Goal: Task Accomplishment & Management: Manage account settings

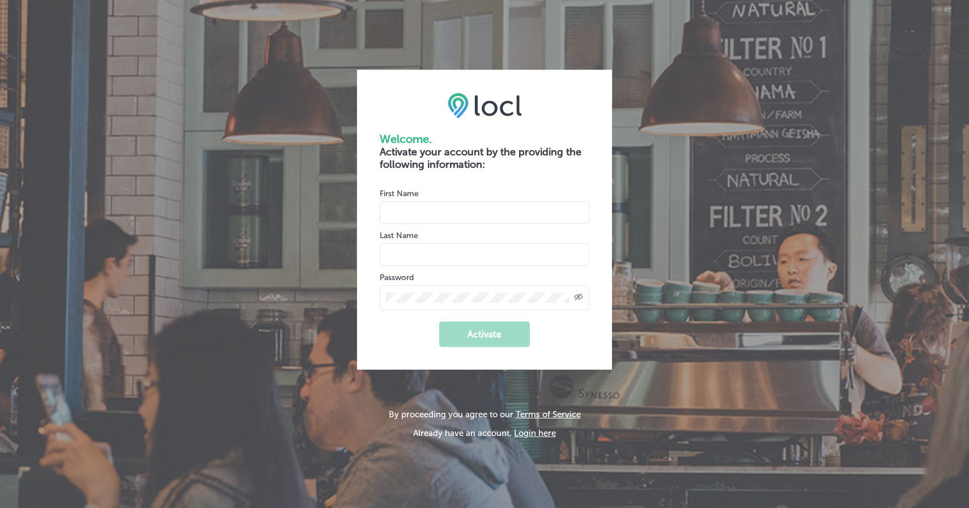
click at [481, 209] on input "name" at bounding box center [485, 212] width 210 height 23
type input "Skye"
click at [481, 255] on input "name" at bounding box center [485, 254] width 210 height 23
type input "Schoedel"
click at [480, 303] on div "Created with Sketch." at bounding box center [485, 297] width 210 height 25
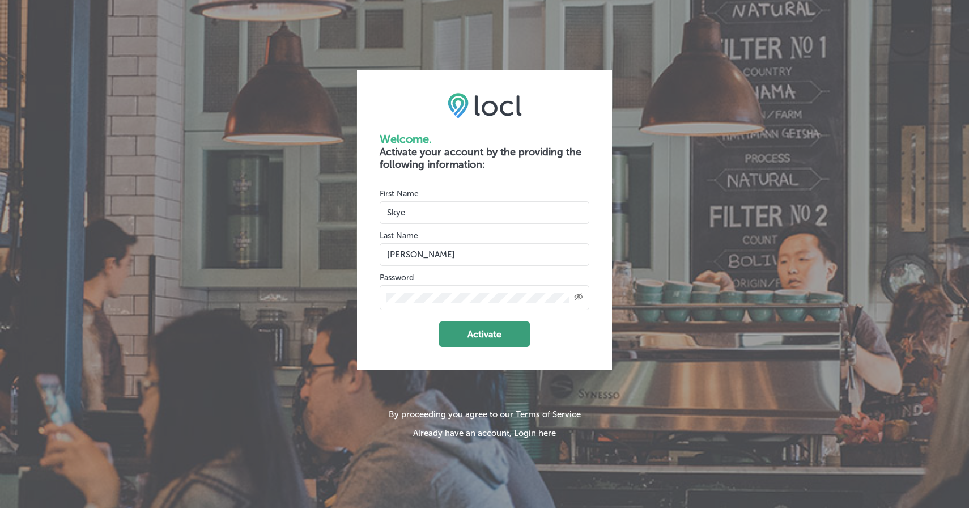
click at [468, 346] on button "Activate" at bounding box center [484, 334] width 91 height 26
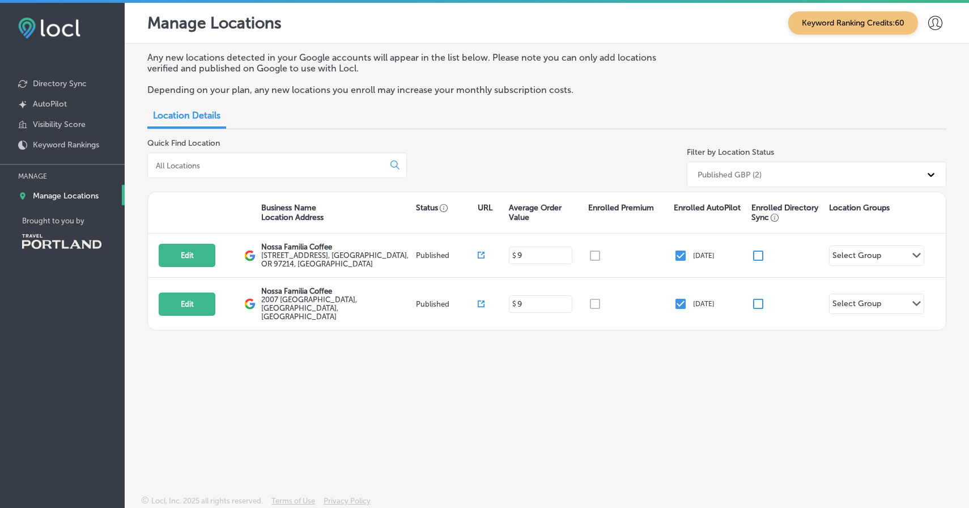
click at [452, 65] on p "Any new locations detected in your Google accounts will appear in the list belo…" at bounding box center [407, 63] width 520 height 22
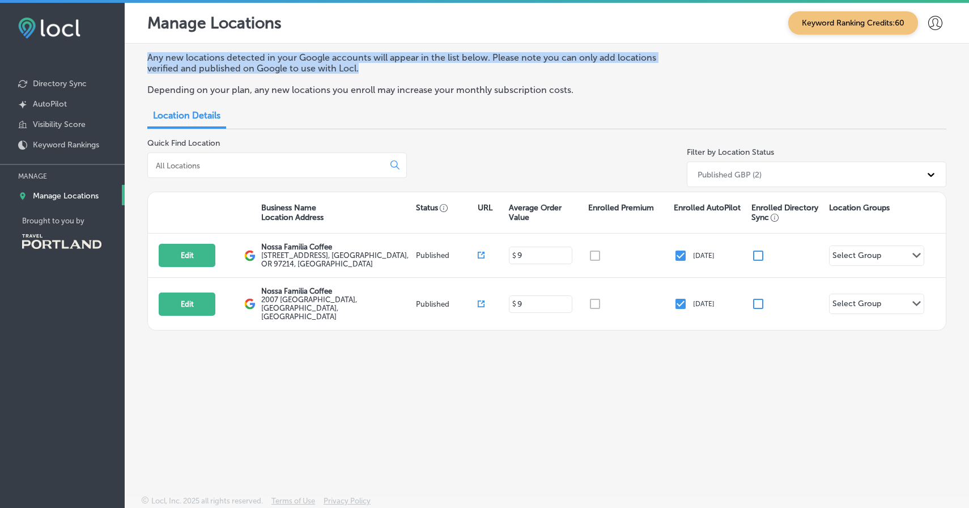
click at [452, 65] on p "Any new locations detected in your Google accounts will appear in the list belo…" at bounding box center [407, 63] width 520 height 22
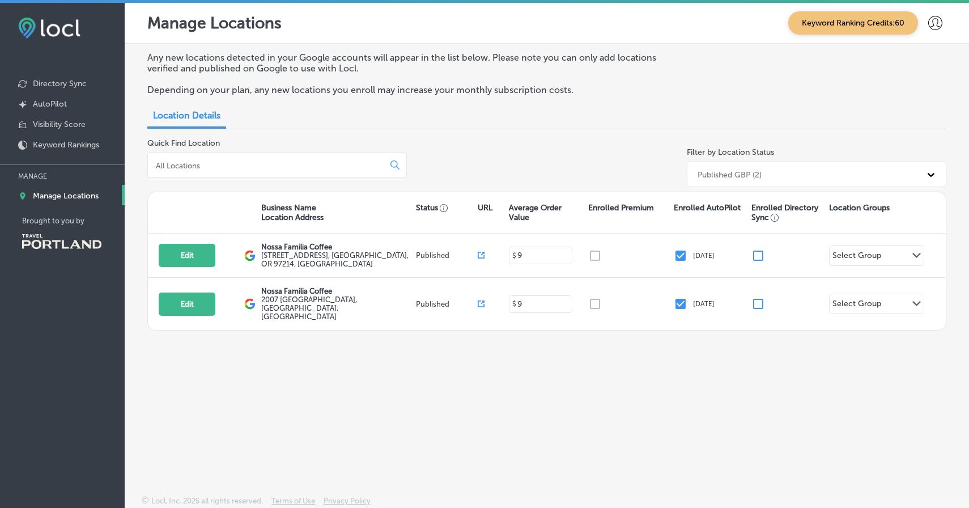
click at [452, 65] on p "Any new locations detected in your Google accounts will appear in the list belo…" at bounding box center [407, 63] width 520 height 22
click at [444, 94] on p "Depending on your plan, any new locations you enroll may increase your monthly …" at bounding box center [407, 89] width 520 height 11
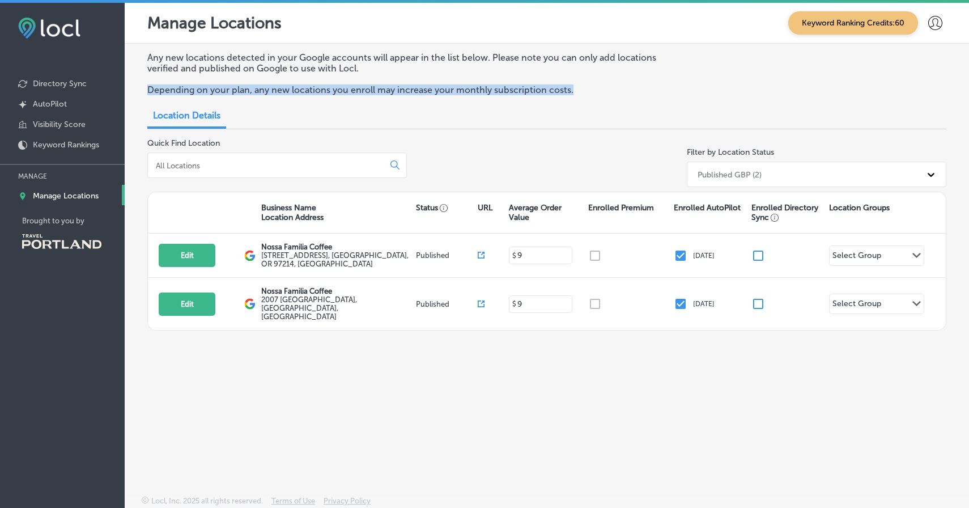
click at [444, 94] on p "Depending on your plan, any new locations you enroll may increase your monthly …" at bounding box center [407, 89] width 520 height 11
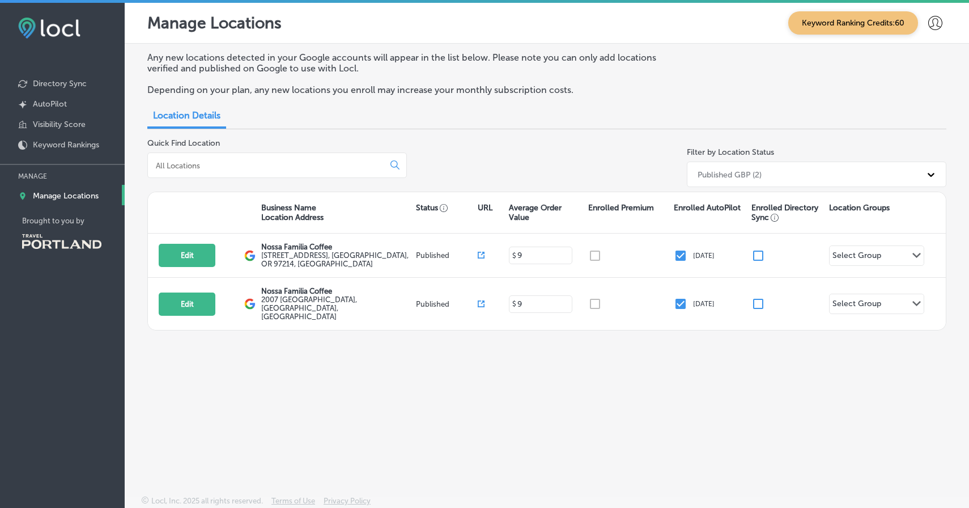
click at [444, 94] on p "Depending on your plan, any new locations you enroll may increase your monthly …" at bounding box center [407, 89] width 520 height 11
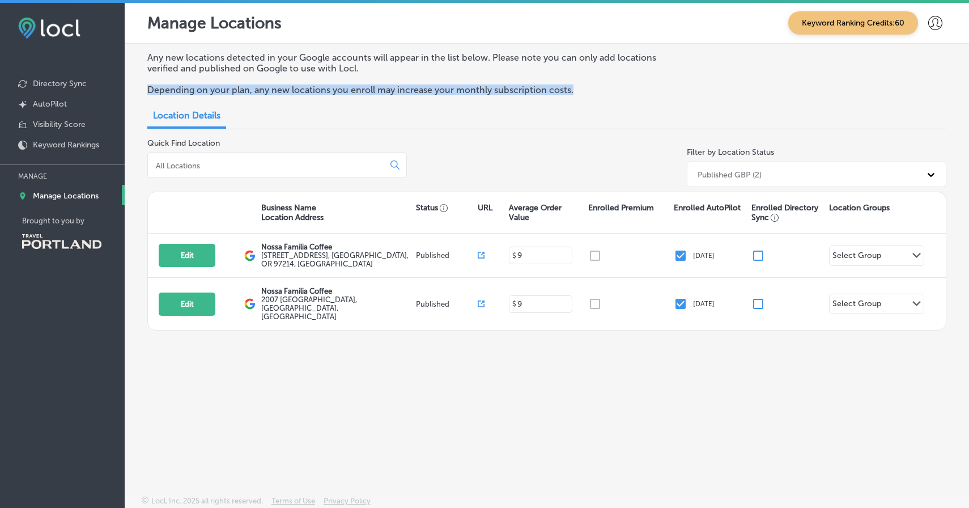
click at [453, 71] on p "Any new locations detected in your Google accounts will appear in the list belo…" at bounding box center [407, 63] width 520 height 22
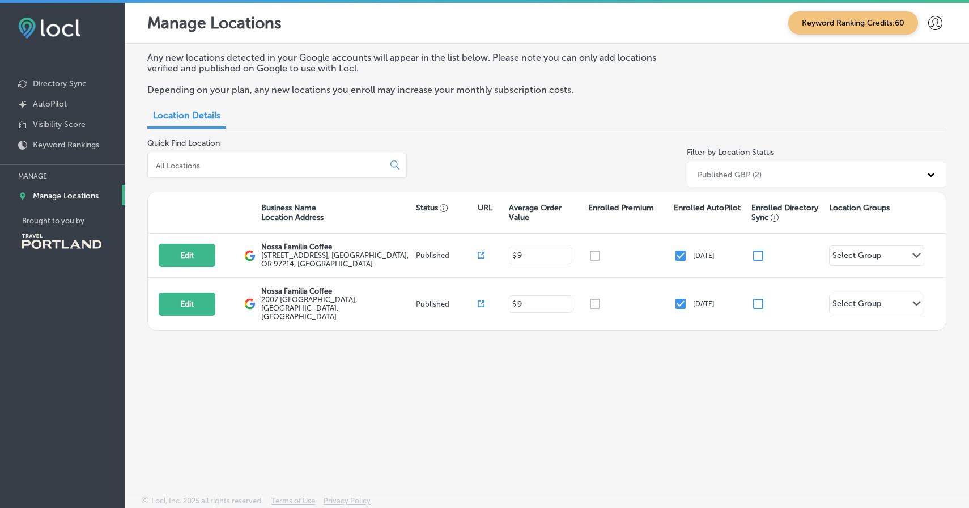
click at [453, 71] on p "Any new locations detected in your Google accounts will appear in the list belo…" at bounding box center [407, 63] width 520 height 22
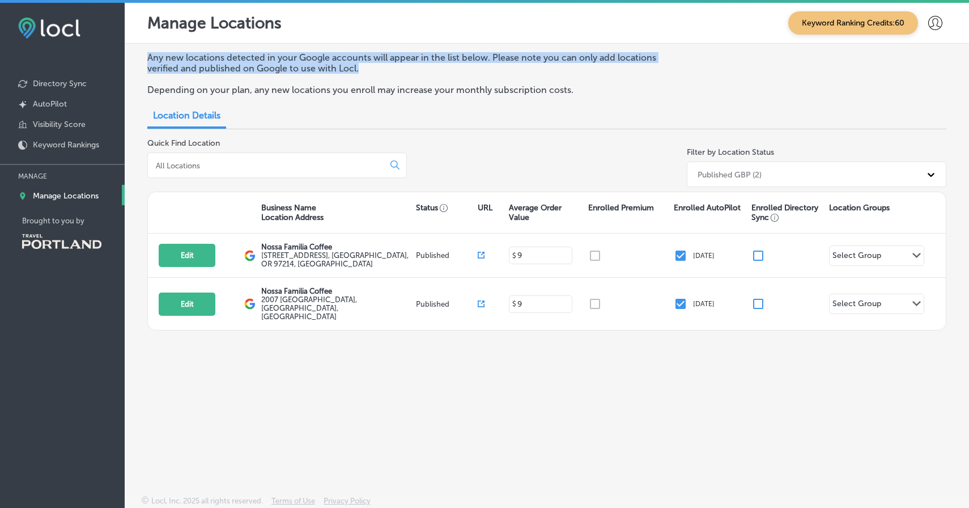
click at [453, 71] on p "Any new locations detected in your Google accounts will appear in the list belo…" at bounding box center [407, 63] width 520 height 22
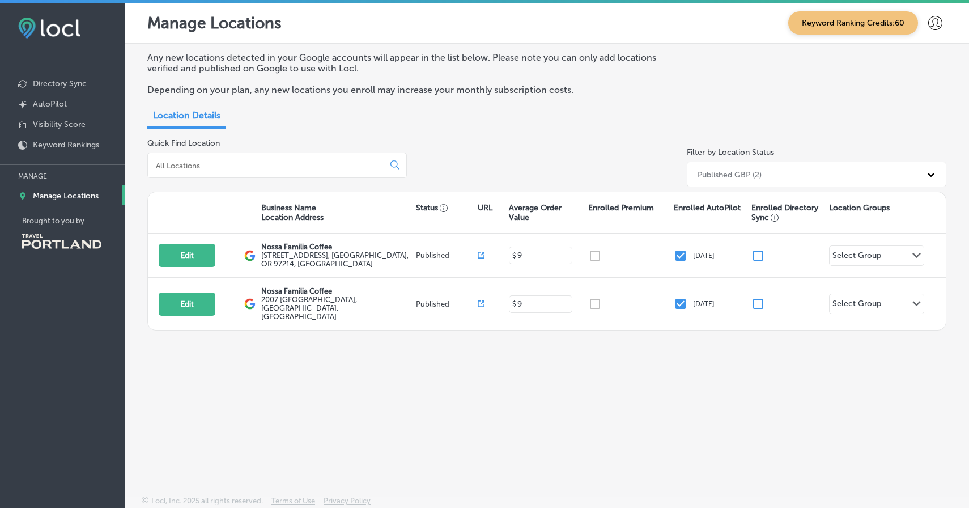
click at [453, 71] on p "Any new locations detected in your Google accounts will appear in the list belo…" at bounding box center [407, 63] width 520 height 22
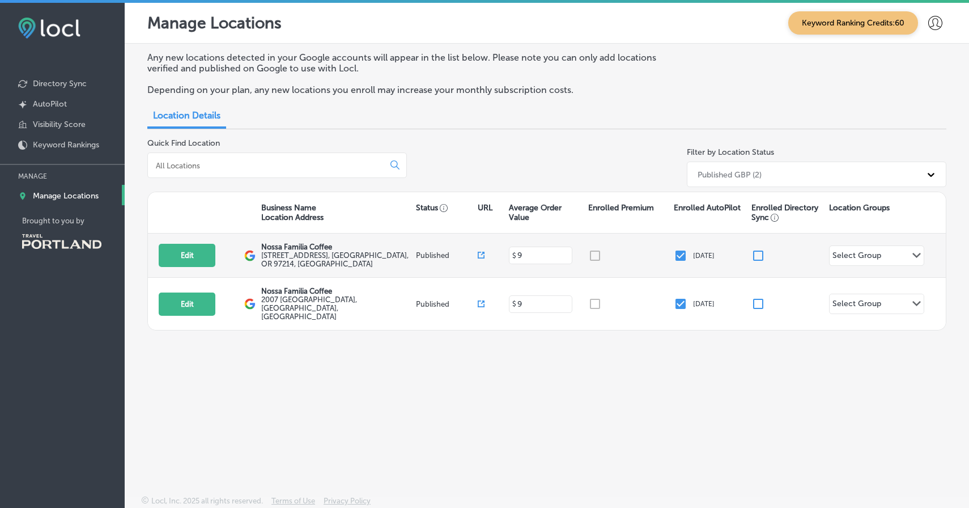
click at [884, 256] on div "Select Group Path Created with Sketch." at bounding box center [877, 255] width 94 height 19
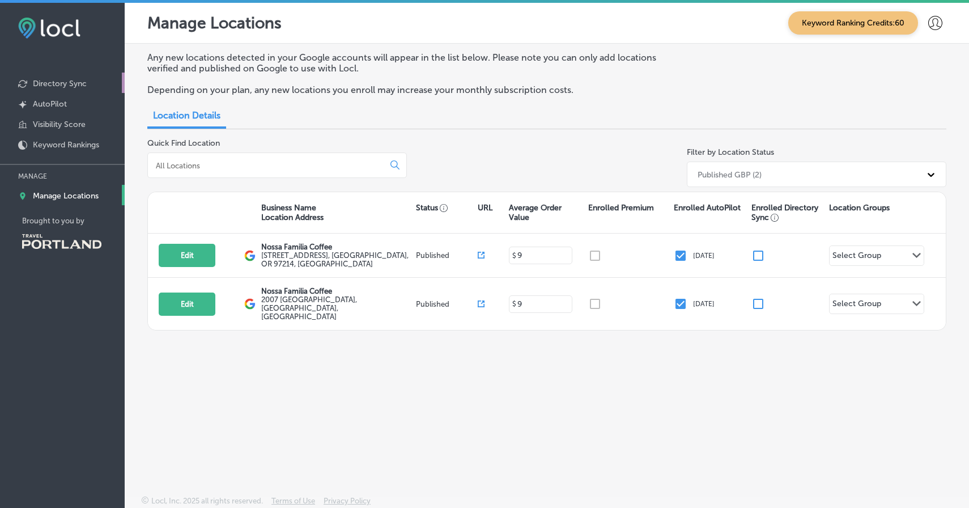
click at [77, 86] on p "Directory Sync" at bounding box center [60, 84] width 54 height 10
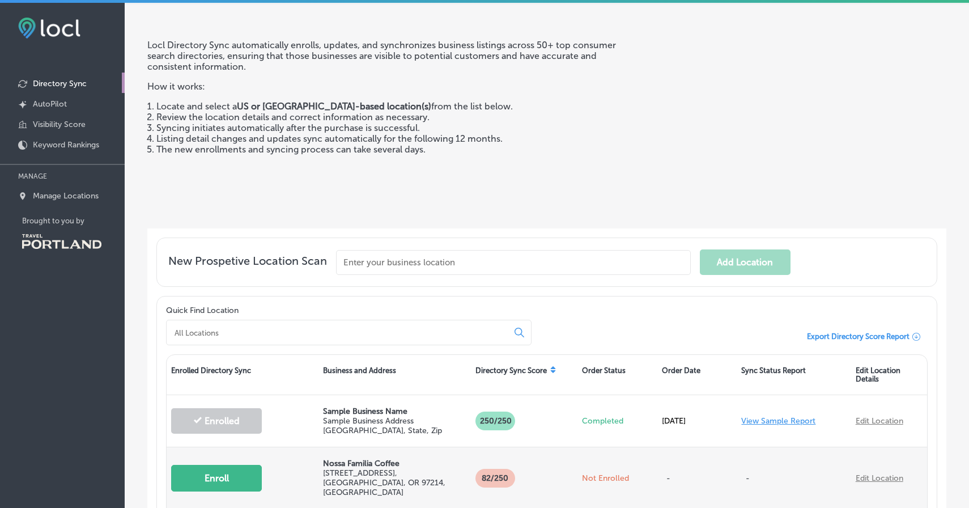
scroll to position [38, 0]
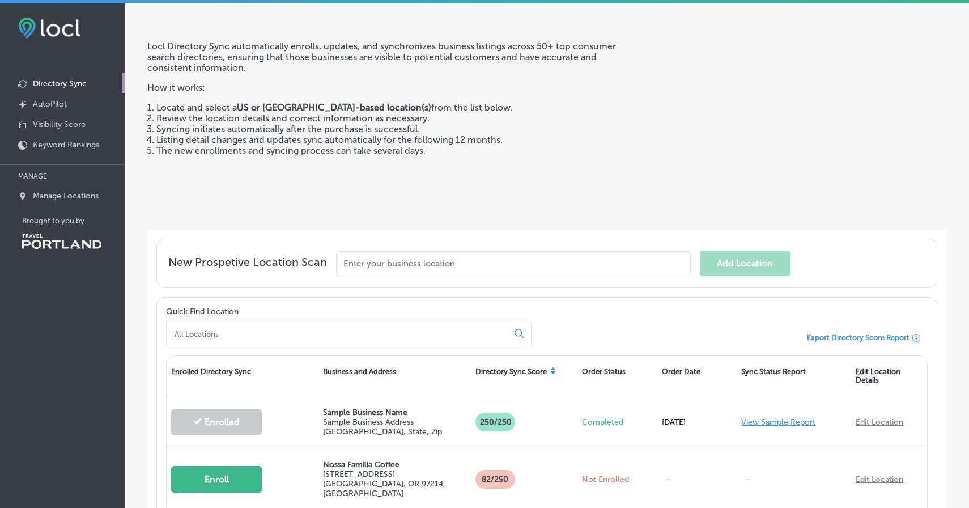
click at [534, 69] on p "Locl Directory Sync automatically enrolls, updates, and synchronizes business l…" at bounding box center [384, 57] width 474 height 32
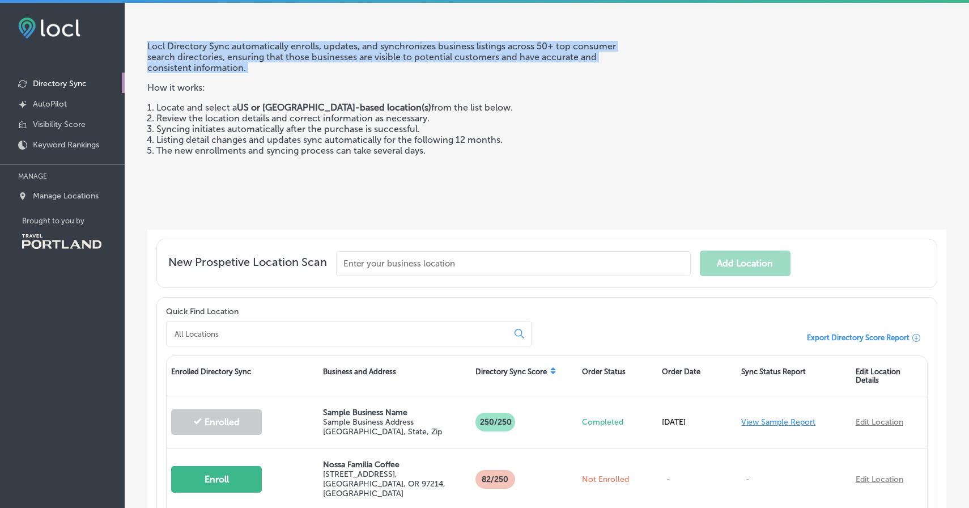
click at [523, 72] on p "Locl Directory Sync automatically enrolls, updates, and synchronizes business l…" at bounding box center [384, 57] width 474 height 32
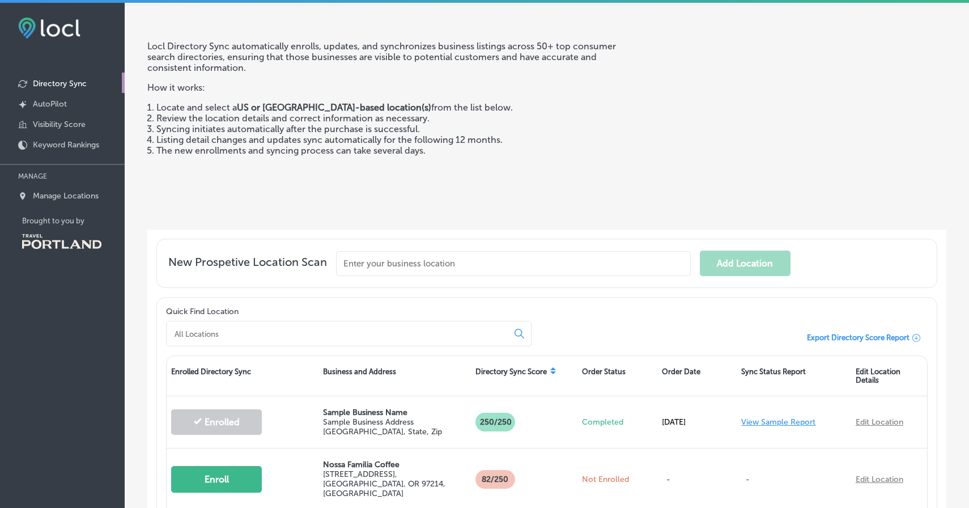
click at [523, 72] on p "Locl Directory Sync automatically enrolls, updates, and synchronizes business l…" at bounding box center [384, 57] width 474 height 32
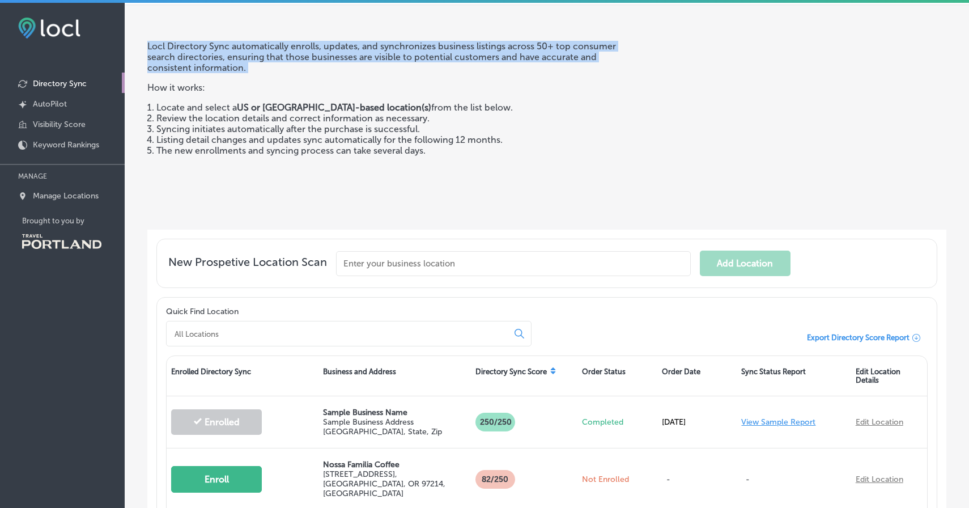
click at [523, 72] on p "Locl Directory Sync automatically enrolls, updates, and synchronizes business l…" at bounding box center [384, 57] width 474 height 32
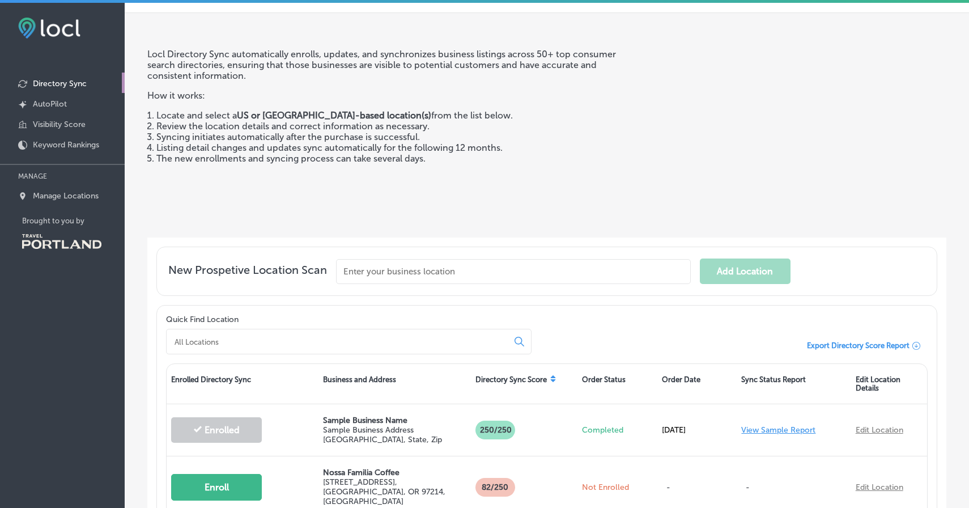
scroll to position [29, 0]
click at [88, 105] on link "Created by potrace 1.10, written by [PERSON_NAME] [DATE]-[DATE] AutoPilot" at bounding box center [62, 103] width 125 height 20
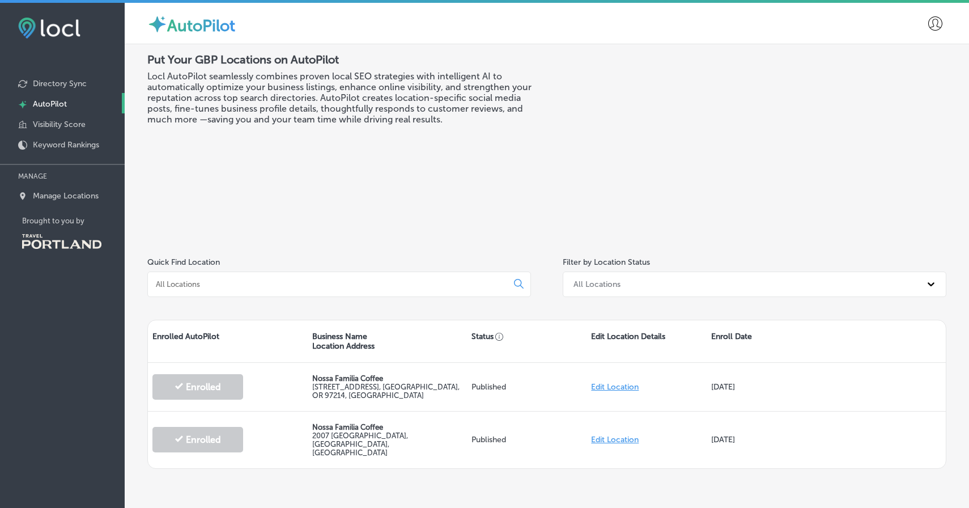
click at [143, 102] on div "Put Your GBP Locations on AutoPilot Locl AutoPilot seamlessly combines proven l…" at bounding box center [547, 260] width 845 height 433
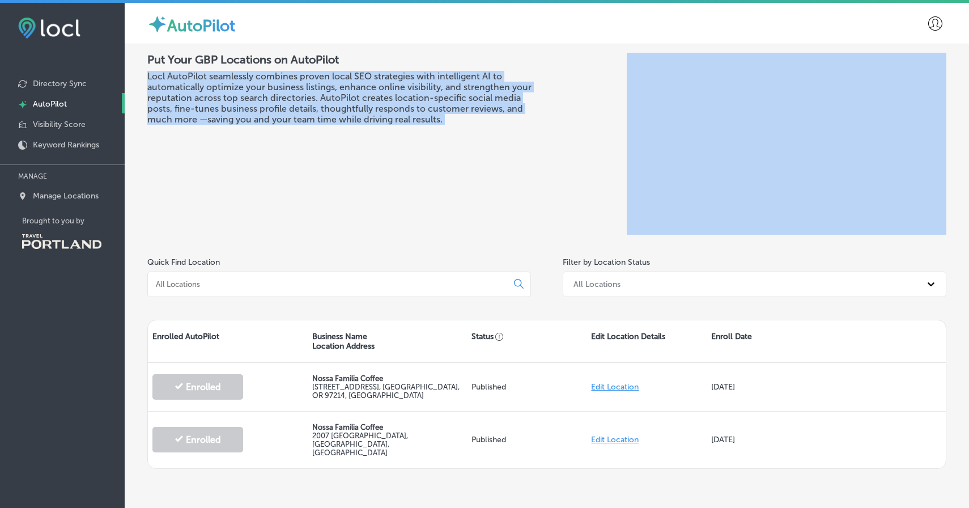
click at [139, 84] on div "Put Your GBP Locations on AutoPilot Locl AutoPilot seamlessly combines proven l…" at bounding box center [547, 260] width 845 height 433
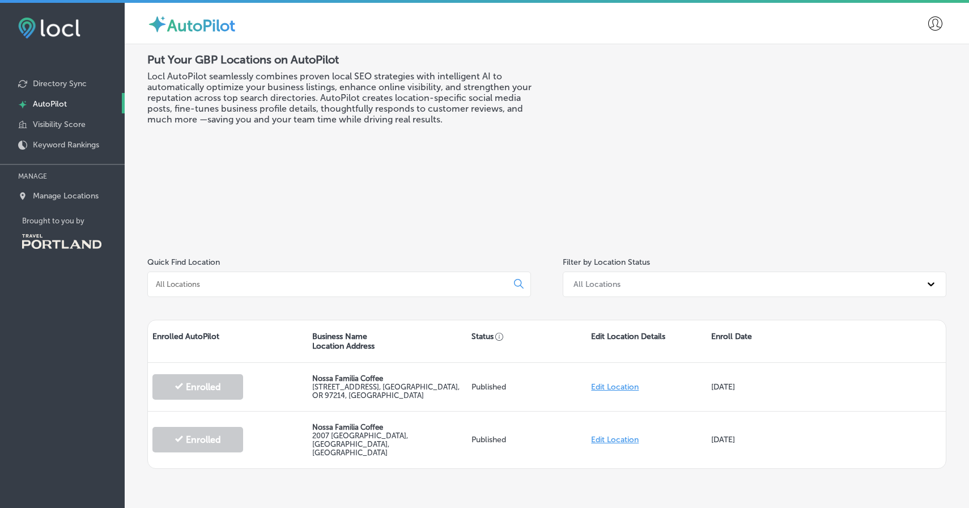
click at [139, 84] on div "Put Your GBP Locations on AutoPilot Locl AutoPilot seamlessly combines proven l…" at bounding box center [547, 260] width 845 height 433
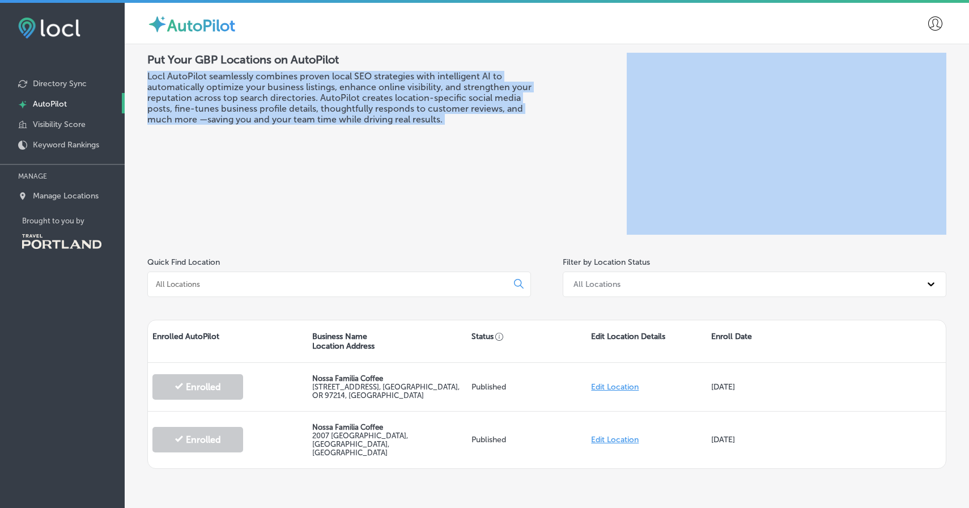
click at [139, 84] on div "Put Your GBP Locations on AutoPilot Locl AutoPilot seamlessly combines proven l…" at bounding box center [547, 260] width 845 height 433
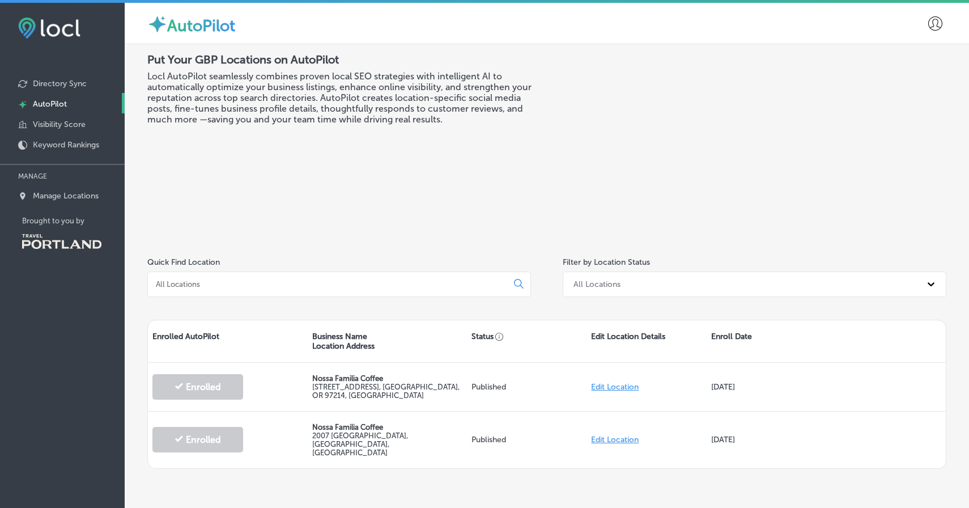
scroll to position [28, 0]
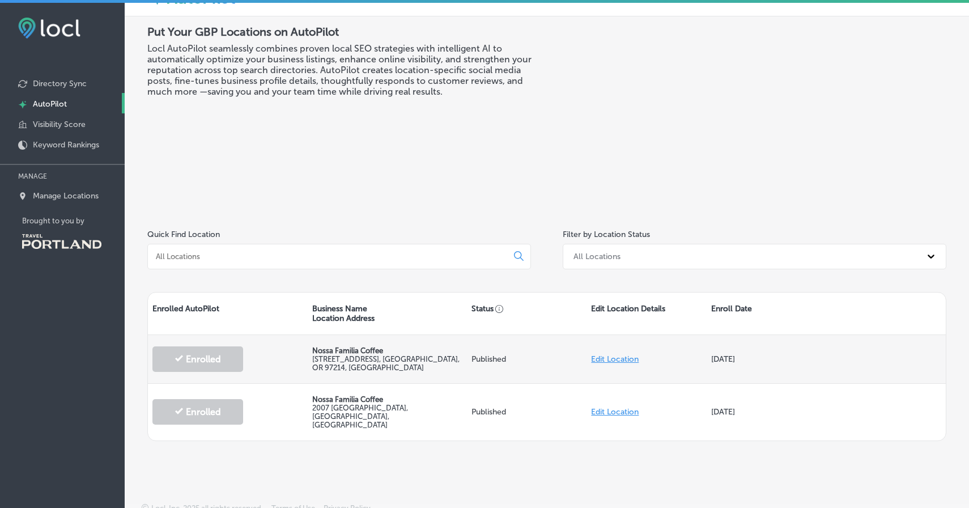
click at [618, 362] on link "Edit Location" at bounding box center [615, 359] width 48 height 10
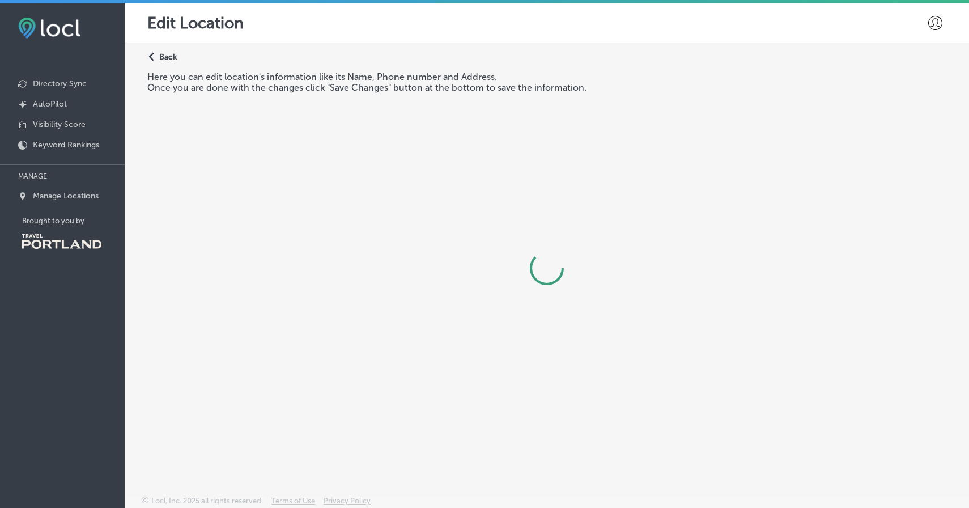
select select "US"
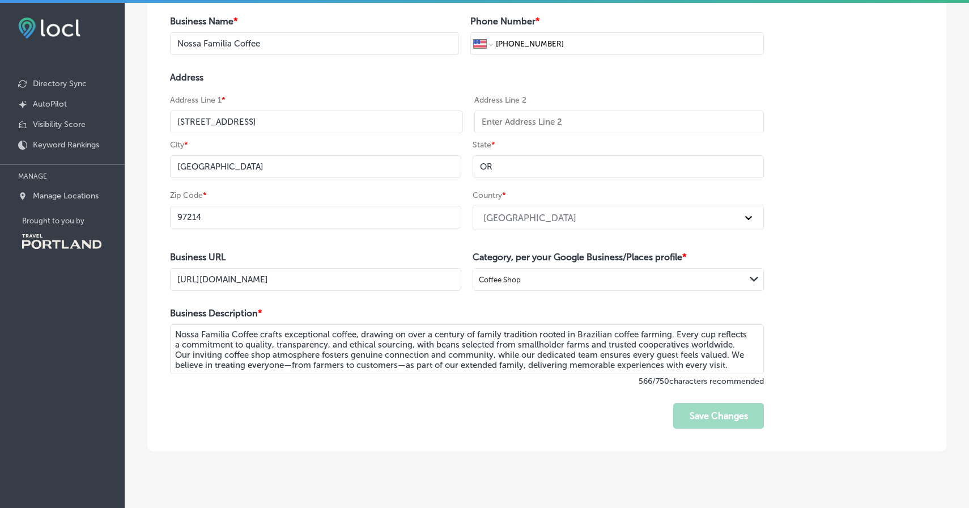
scroll to position [165, 0]
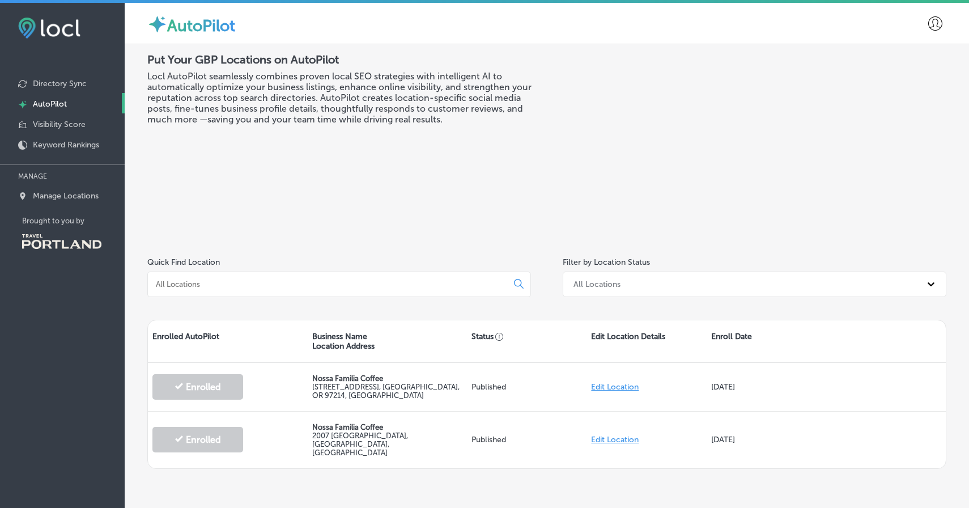
scroll to position [28, 0]
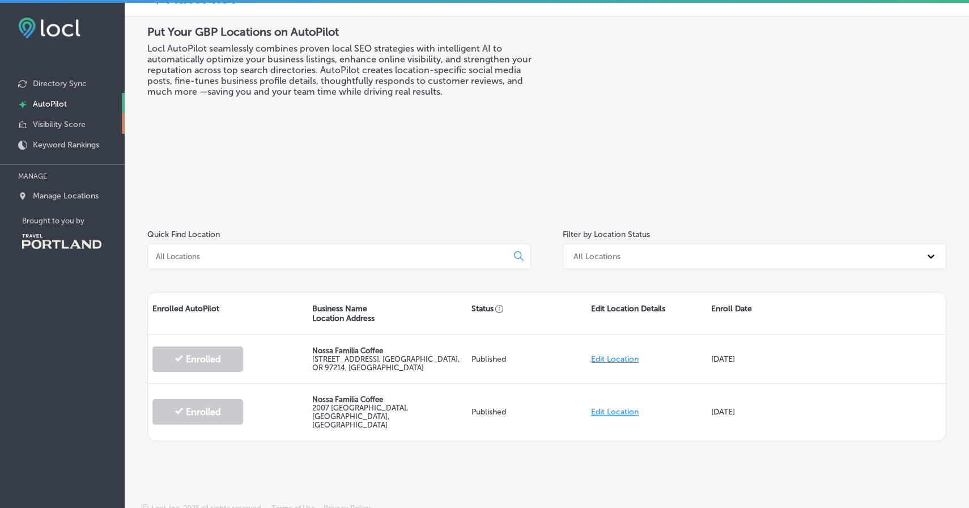
click at [69, 131] on link "Visibility Score" at bounding box center [62, 123] width 125 height 20
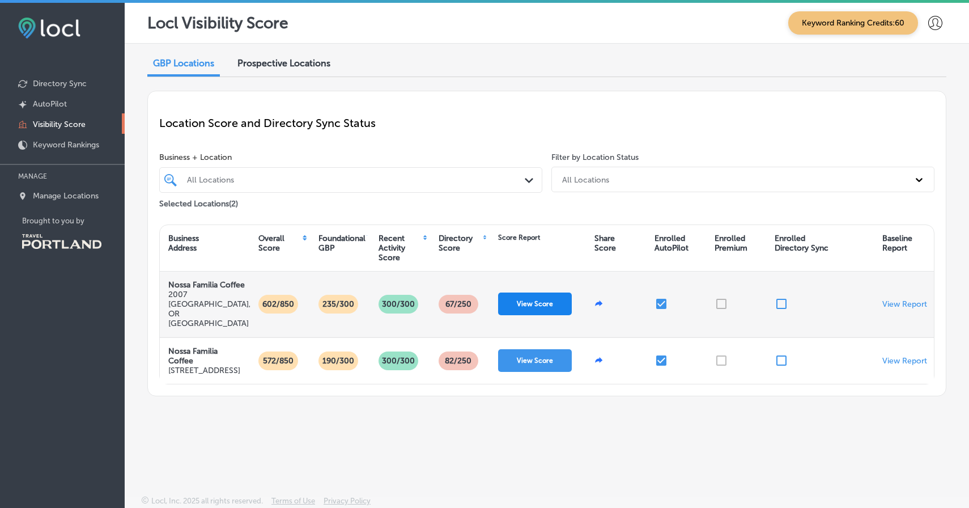
click at [540, 306] on button "View Score" at bounding box center [535, 303] width 74 height 23
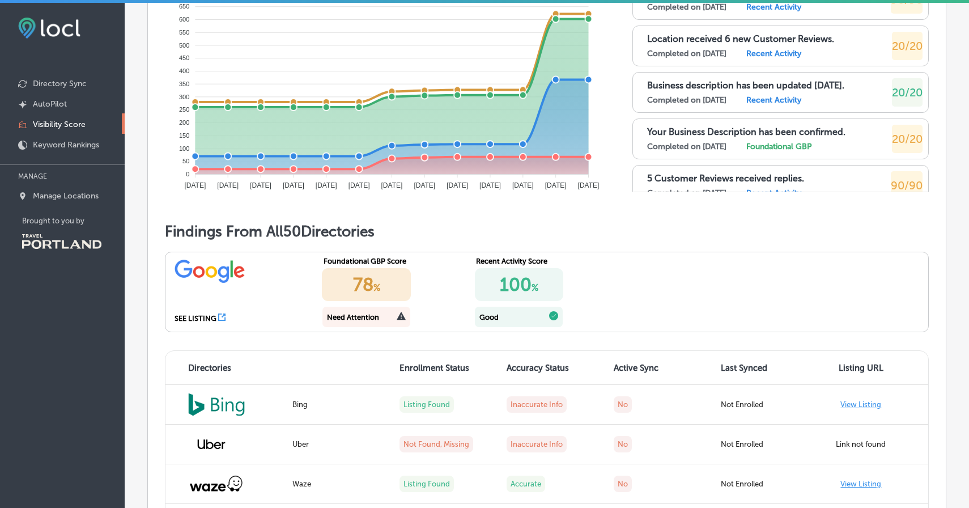
scroll to position [763, 0]
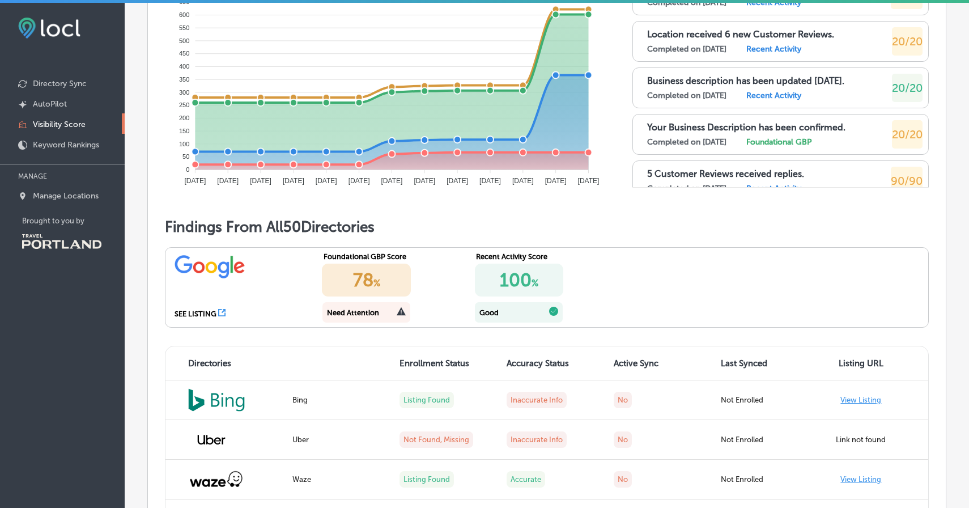
click at [540, 306] on div "Good" at bounding box center [519, 312] width 88 height 20
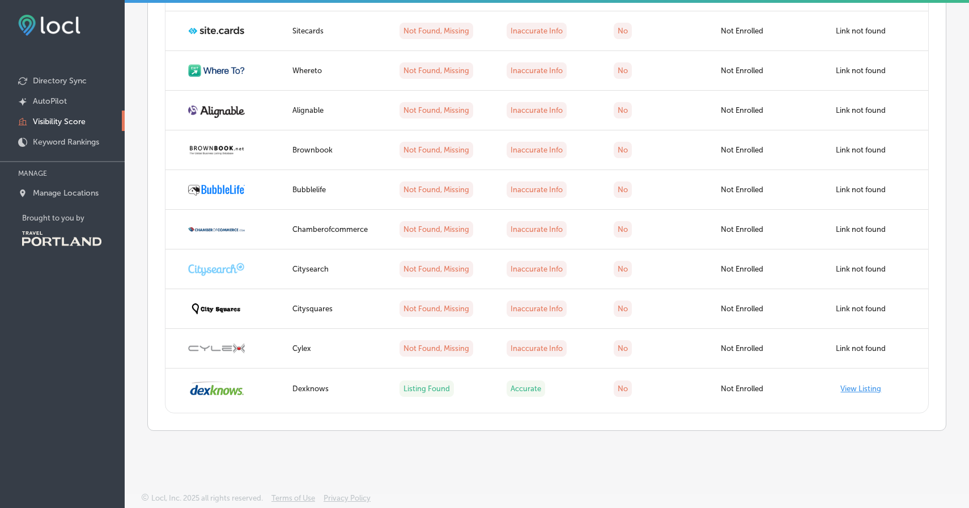
scroll to position [2662, 0]
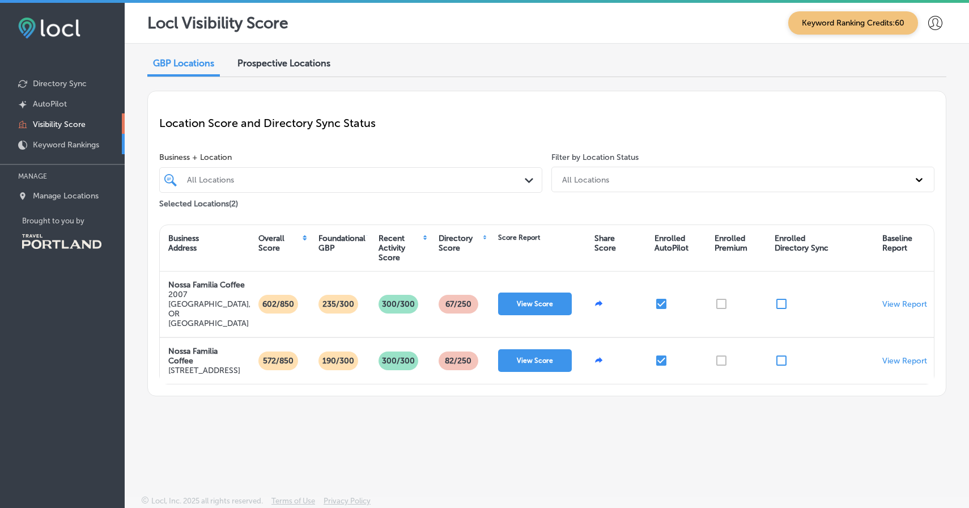
click at [107, 150] on link "Keyword Rankings" at bounding box center [62, 144] width 125 height 20
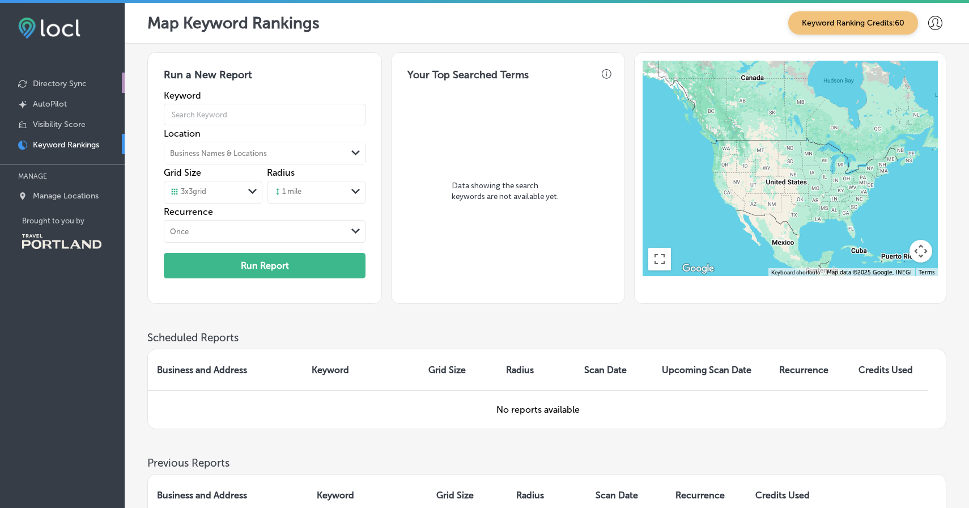
click at [66, 78] on link "Directory Sync" at bounding box center [62, 83] width 125 height 20
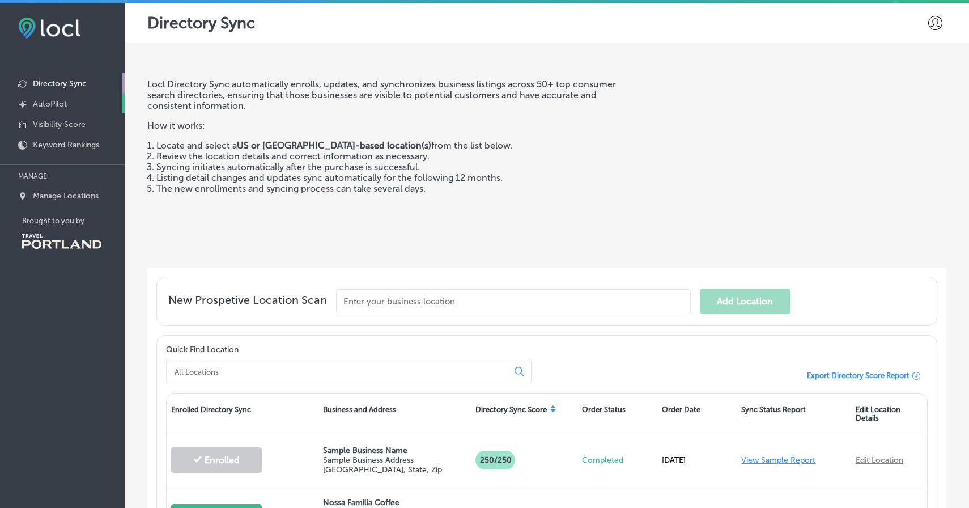
click at [74, 111] on link "Created by potrace 1.10, written by [PERSON_NAME] [DATE]-[DATE] AutoPilot" at bounding box center [62, 103] width 125 height 20
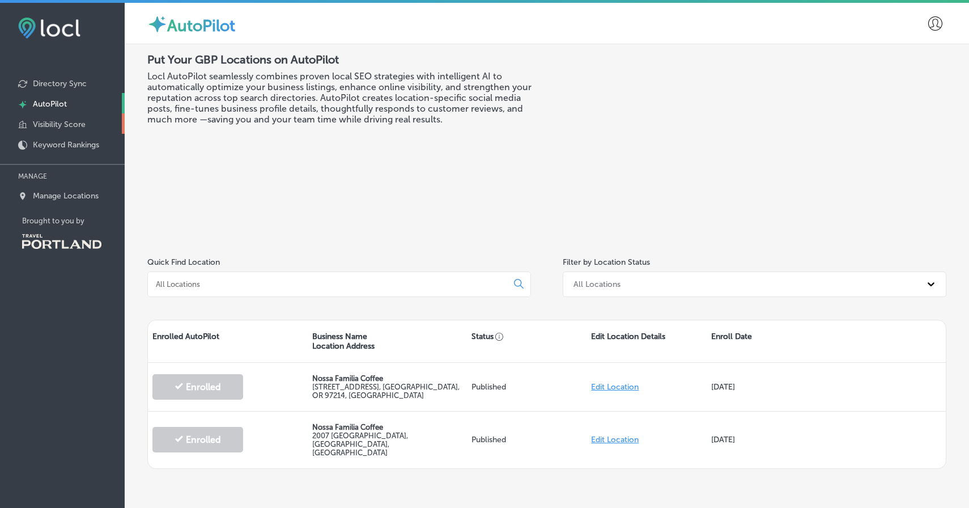
click at [77, 120] on p "Visibility Score" at bounding box center [59, 125] width 53 height 10
